Goal: Task Accomplishment & Management: Manage account settings

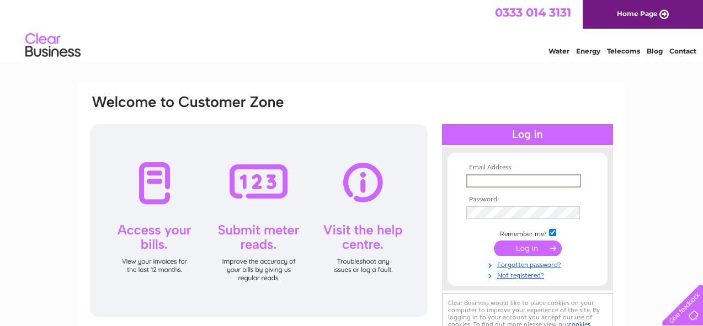
type input "sylvia.mcnab@btinternet.com"
click at [516, 251] on input "submit" at bounding box center [528, 247] width 68 height 15
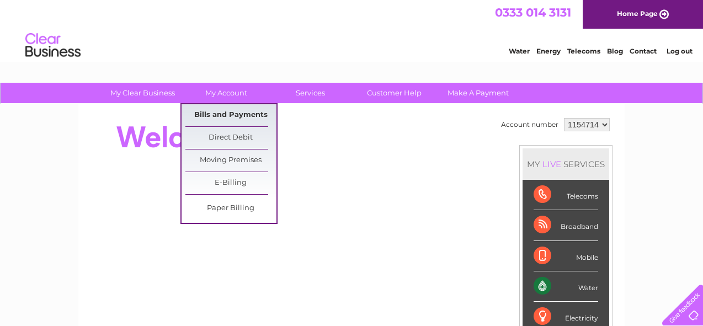
click at [225, 118] on link "Bills and Payments" at bounding box center [231, 115] width 91 height 22
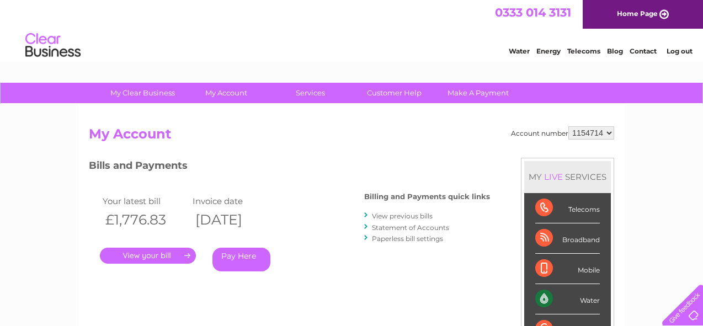
click at [159, 257] on link "." at bounding box center [148, 256] width 96 height 16
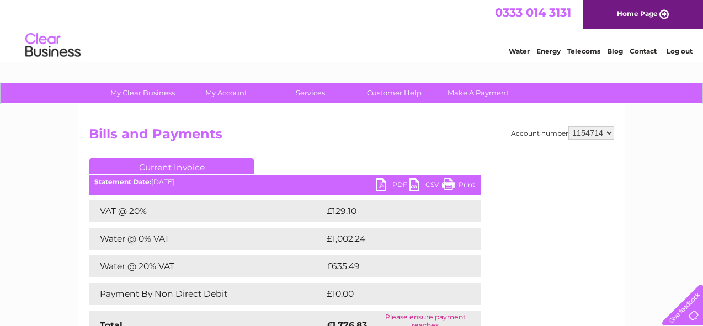
click at [523, 282] on div "Account number 1154714 Bills and Payments Current Invoice PDF CSV Print Total" at bounding box center [352, 239] width 526 height 227
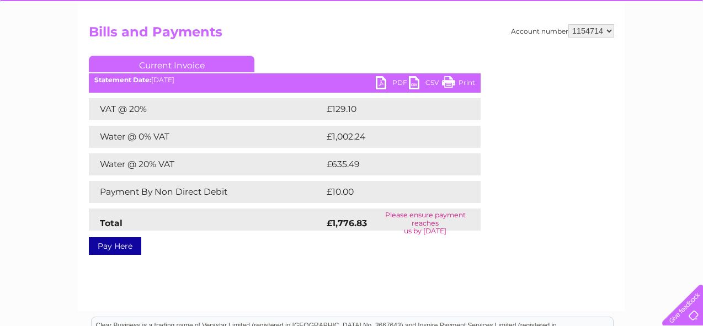
scroll to position [108, 0]
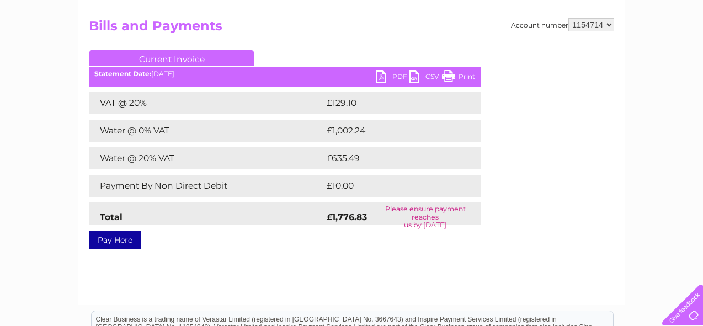
click at [403, 79] on link "PDF" at bounding box center [392, 78] width 33 height 16
